Goal: Check status: Check status

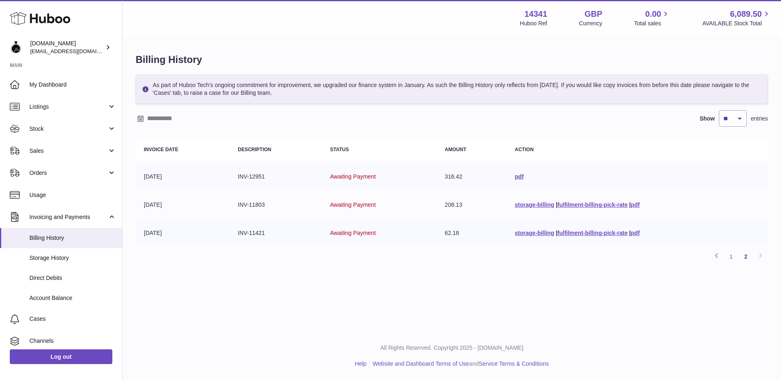
click at [412, 263] on div "Previous 1 2 Next" at bounding box center [452, 256] width 632 height 15
click at [751, 255] on link "2" at bounding box center [746, 256] width 15 height 15
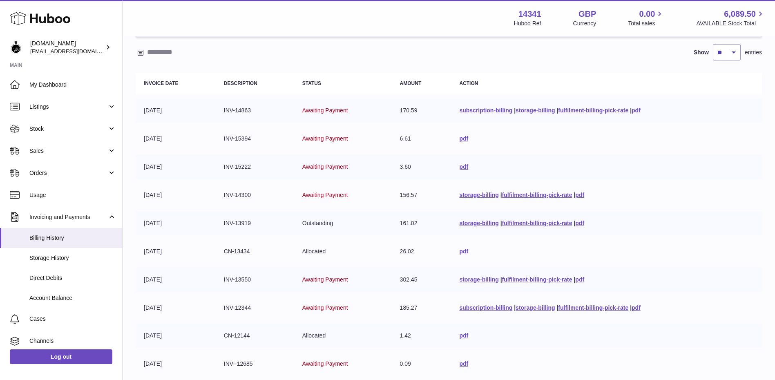
scroll to position [152, 0]
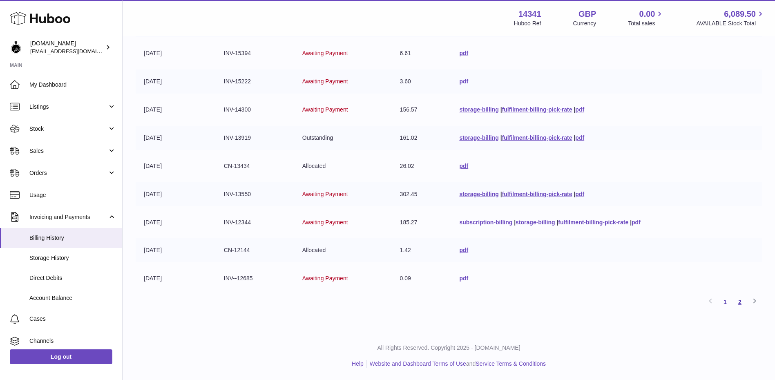
click at [745, 302] on link "2" at bounding box center [740, 302] width 15 height 15
click at [738, 304] on link "2" at bounding box center [740, 302] width 15 height 15
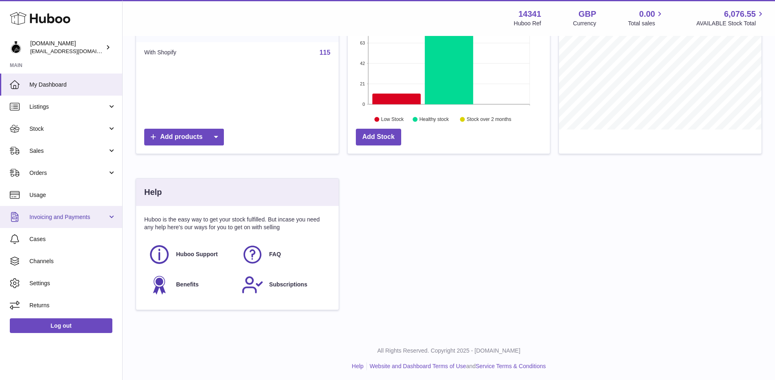
scroll to position [64, 0]
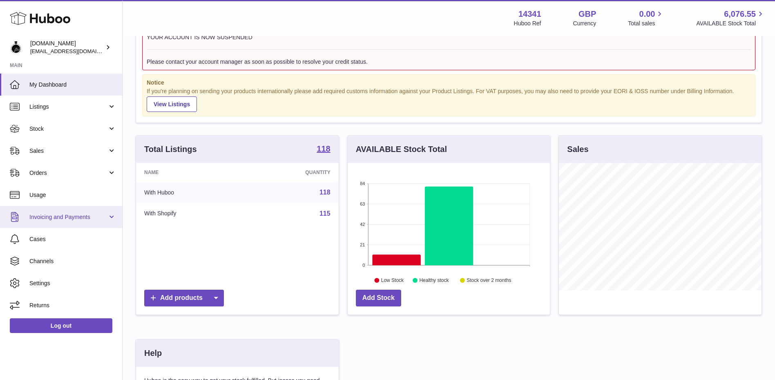
click at [44, 215] on span "Invoicing and Payments" at bounding box center [68, 217] width 78 height 8
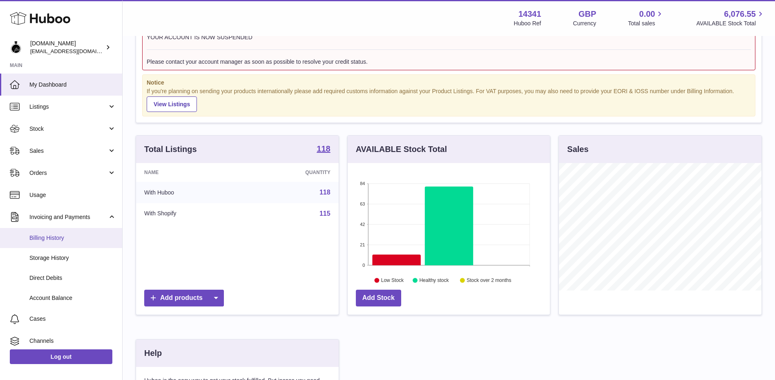
click at [77, 241] on span "Billing History" at bounding box center [72, 238] width 87 height 8
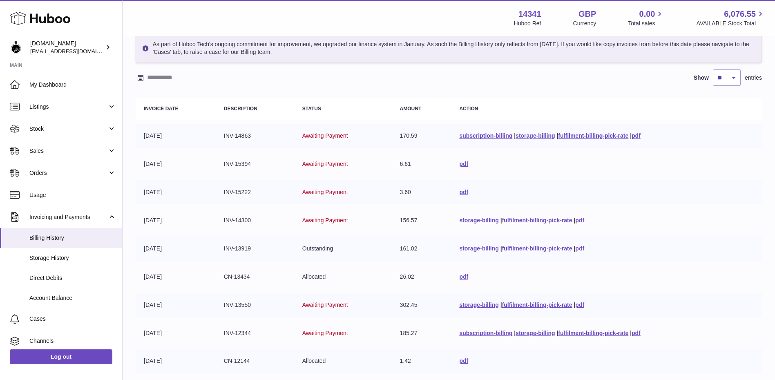
scroll to position [152, 0]
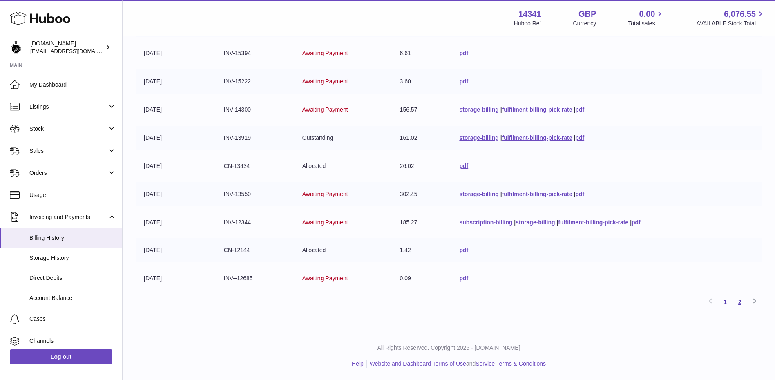
click at [741, 302] on link "2" at bounding box center [740, 302] width 15 height 15
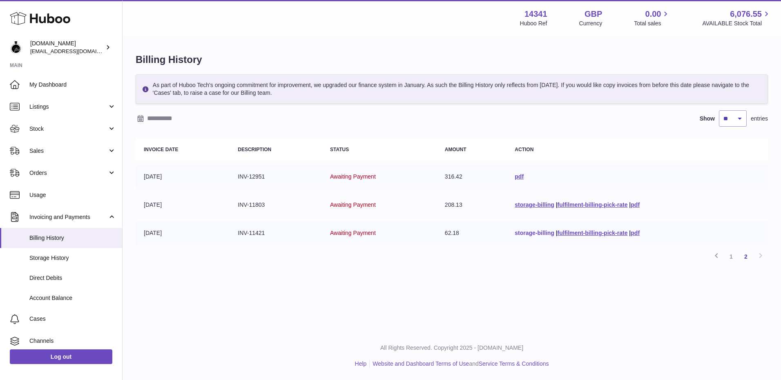
click at [515, 236] on link "storage-billing" at bounding box center [534, 233] width 39 height 7
